Goal: Navigation & Orientation: Find specific page/section

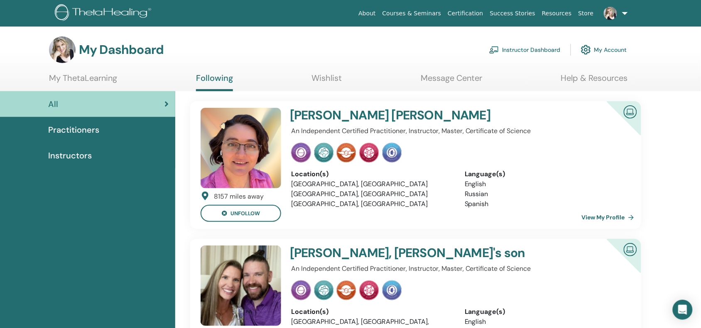
click at [518, 55] on link "Instructor Dashboard" at bounding box center [524, 50] width 71 height 18
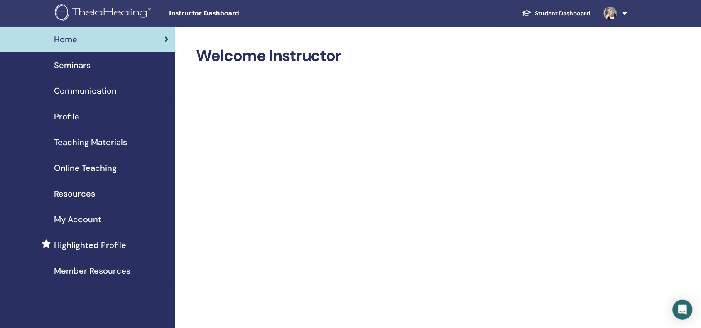
click at [99, 277] on span "Member Resources" at bounding box center [92, 271] width 76 height 12
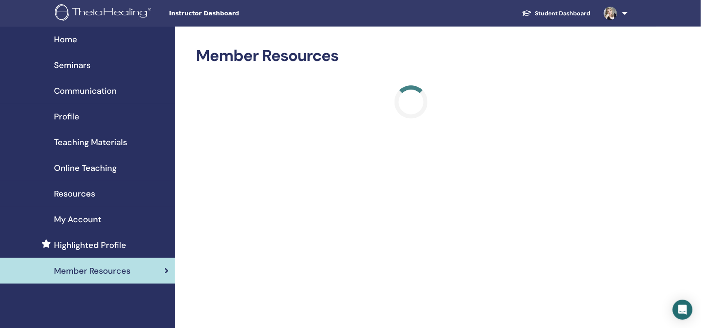
click at [555, 14] on link "Student Dashboard" at bounding box center [556, 13] width 82 height 15
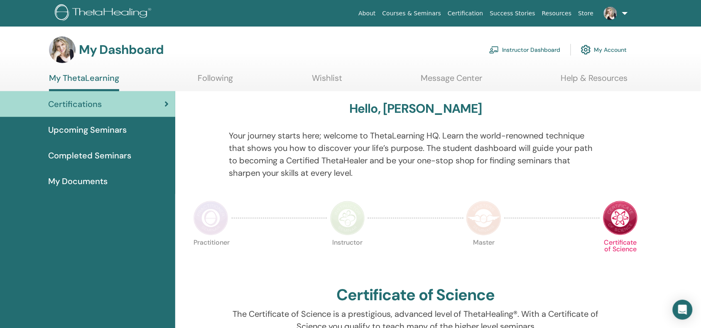
click at [497, 53] on link "Instructor Dashboard" at bounding box center [524, 50] width 71 height 18
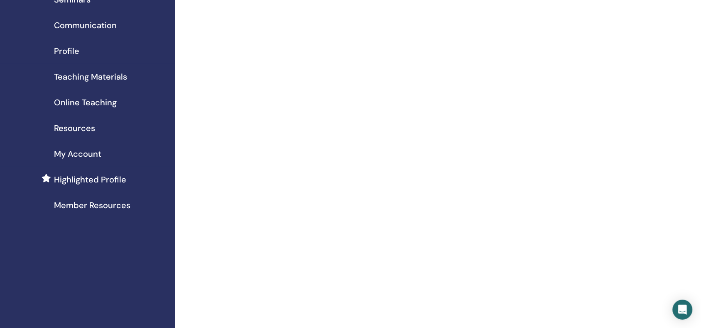
scroll to position [42, 0]
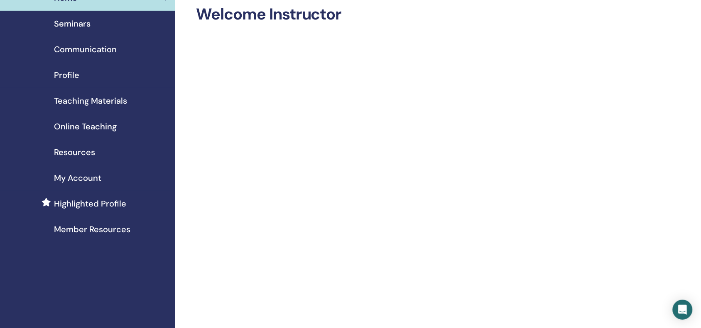
click at [71, 81] on span "Profile" at bounding box center [66, 75] width 25 height 12
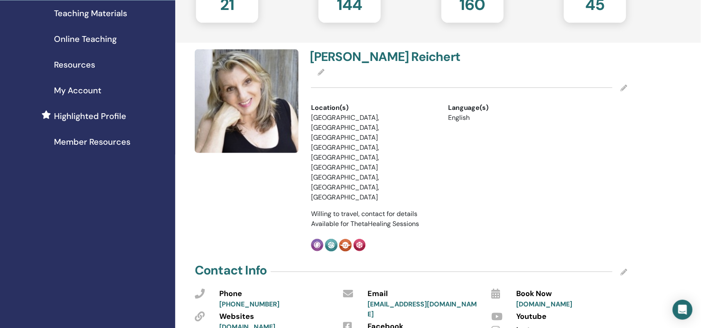
scroll to position [145, 0]
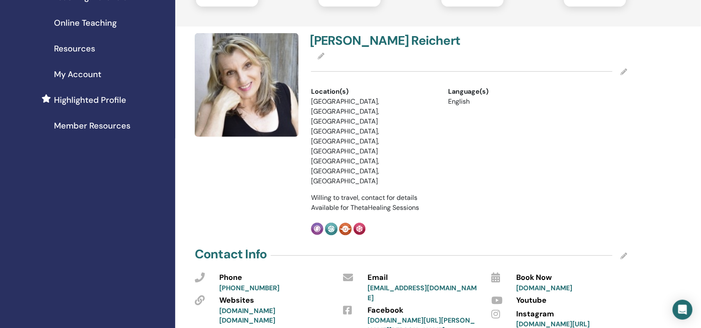
click at [80, 61] on link "Resources" at bounding box center [87, 49] width 175 height 26
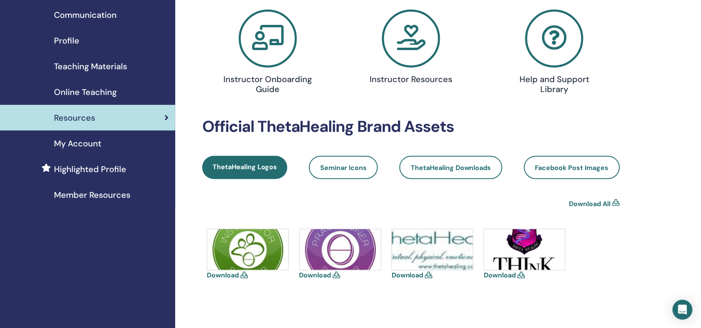
scroll to position [27, 0]
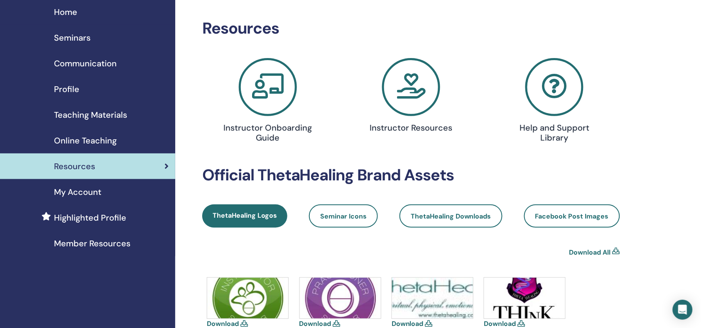
click at [90, 10] on div "Home" at bounding box center [88, 12] width 162 height 12
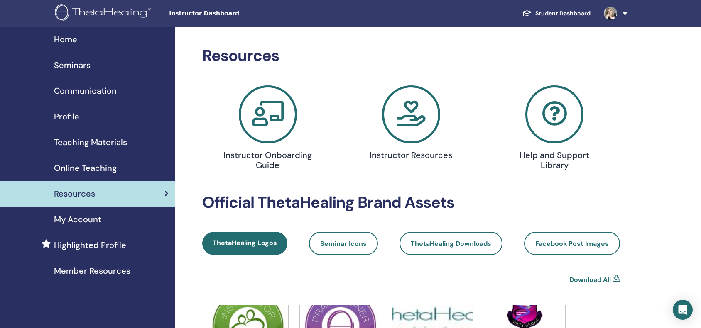
scroll to position [34, 0]
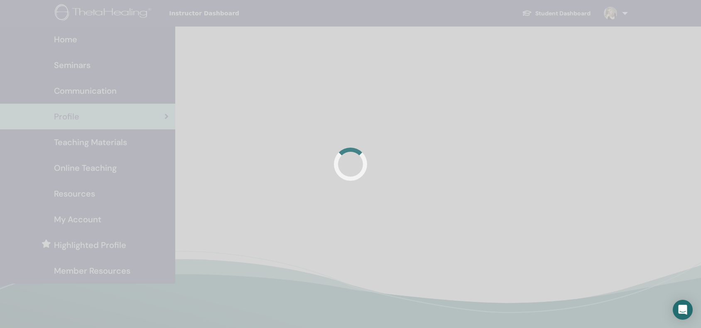
scroll to position [145, 0]
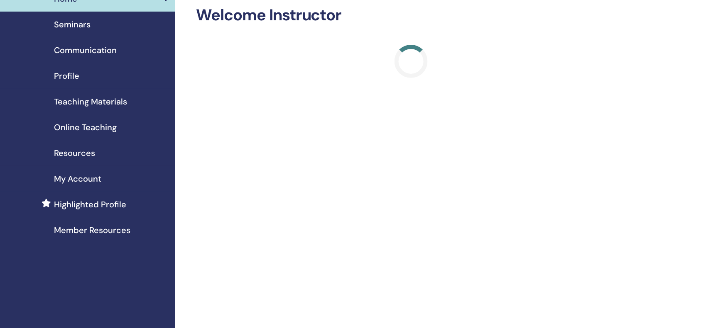
scroll to position [41, 0]
